Goal: Check status: Check status

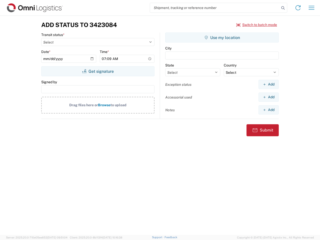
click at [215, 8] on input "search" at bounding box center [215, 8] width 130 height 10
click at [283, 8] on icon at bounding box center [283, 8] width 7 height 7
click at [298, 8] on icon at bounding box center [298, 8] width 8 height 8
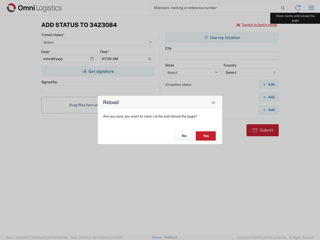
click at [312, 8] on div "Reload Are you sure, you want to clear cache and reload the page? No Yes" at bounding box center [160, 120] width 320 height 240
click at [257, 25] on div "Reload Are you sure, you want to clear cache and reload the page? No Yes" at bounding box center [160, 120] width 320 height 240
click at [98, 71] on div "Reload Are you sure, you want to clear cache and reload the page? No Yes" at bounding box center [160, 120] width 320 height 240
click at [222, 38] on div "Reload Are you sure, you want to clear cache and reload the page? No Yes" at bounding box center [160, 120] width 320 height 240
click at [269, 84] on div "Reload Are you sure, you want to clear cache and reload the page? No Yes" at bounding box center [160, 120] width 320 height 240
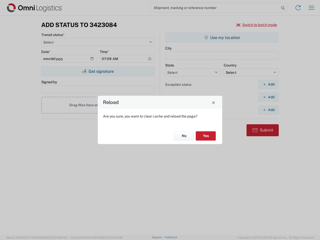
click at [269, 97] on div "Reload Are you sure, you want to clear cache and reload the page? No Yes" at bounding box center [160, 120] width 320 height 240
click at [269, 110] on div "Reload Are you sure, you want to clear cache and reload the page? No Yes" at bounding box center [160, 120] width 320 height 240
